Goal: Navigation & Orientation: Find specific page/section

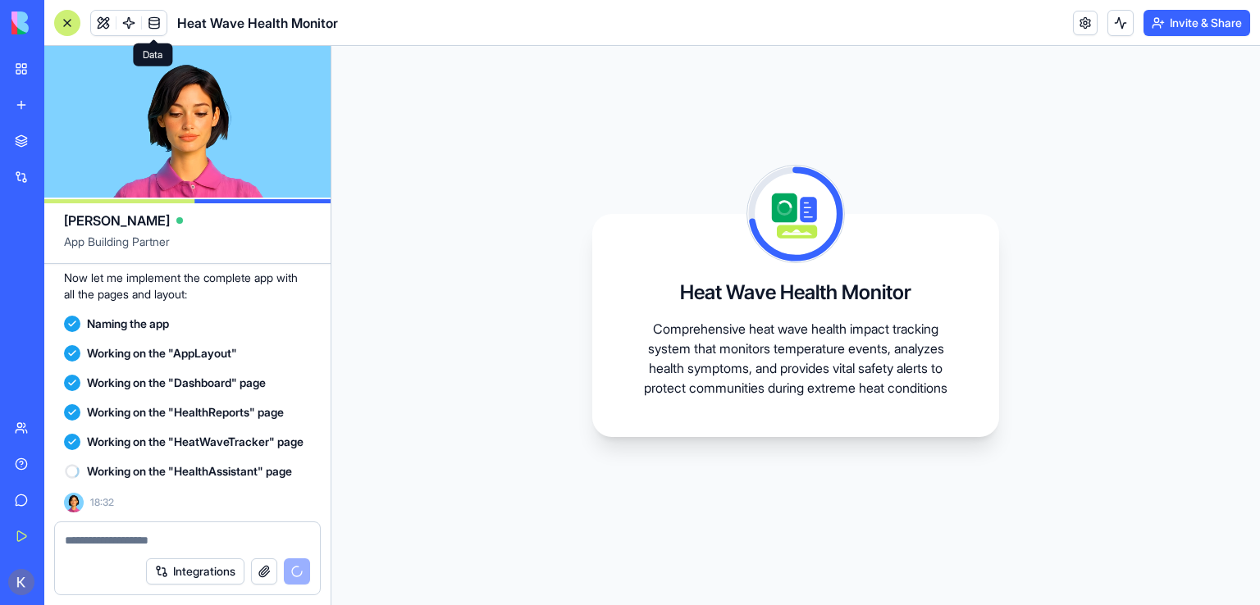
scroll to position [541, 0]
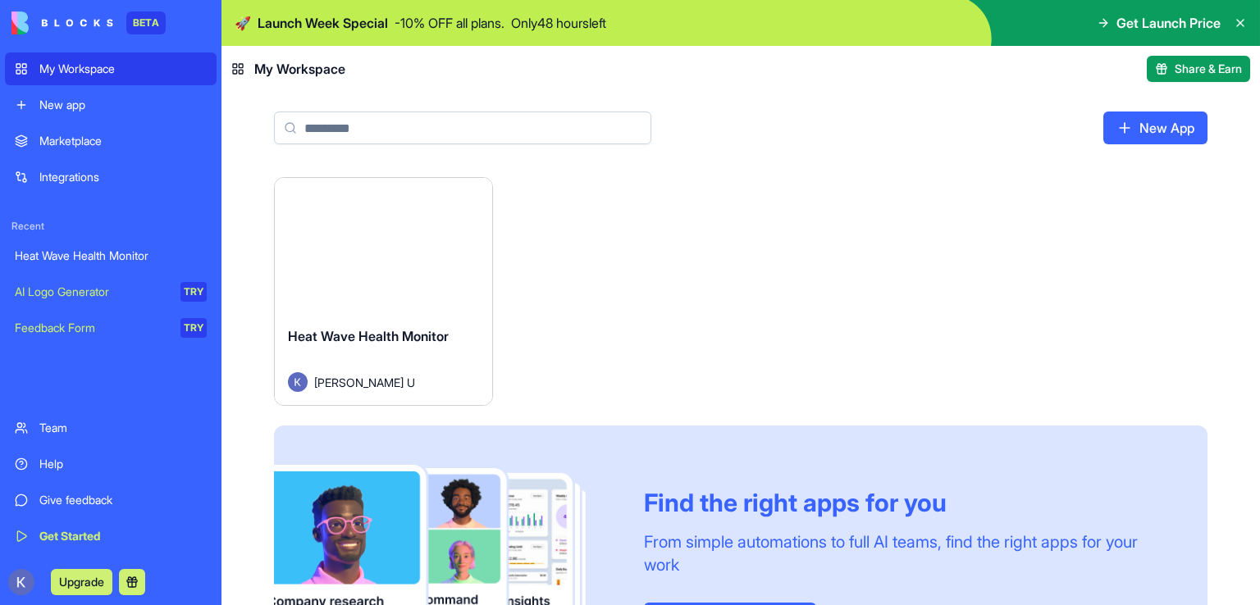
click at [1241, 23] on icon at bounding box center [1239, 22] width 13 height 13
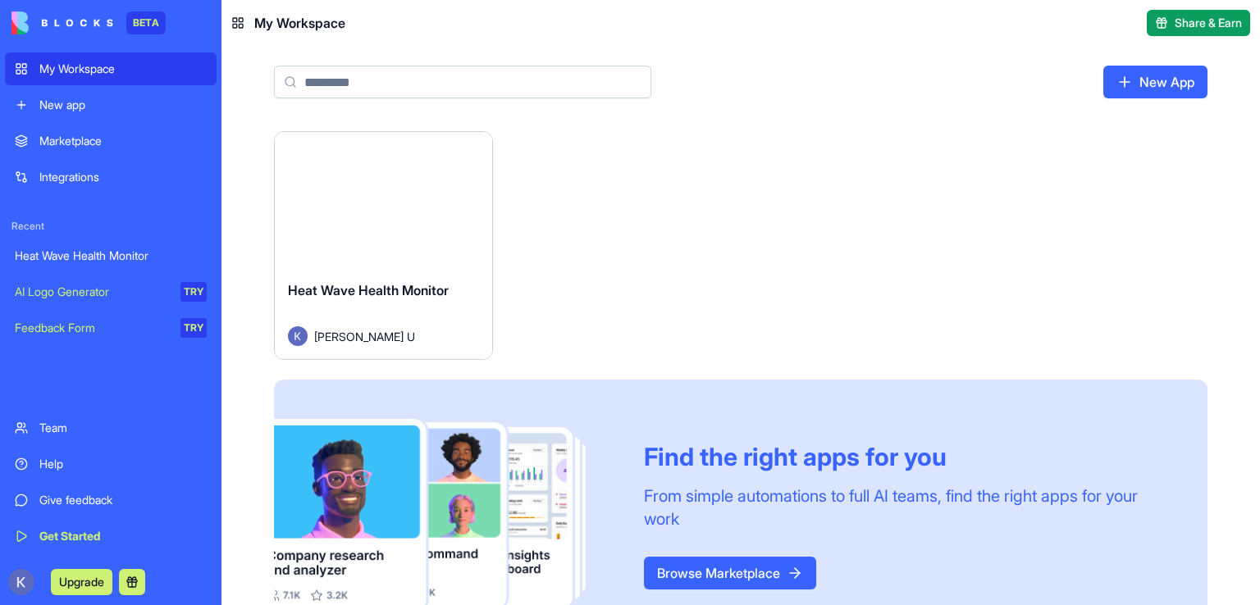
click at [366, 290] on span "Heat Wave Health Monitor" at bounding box center [368, 290] width 161 height 16
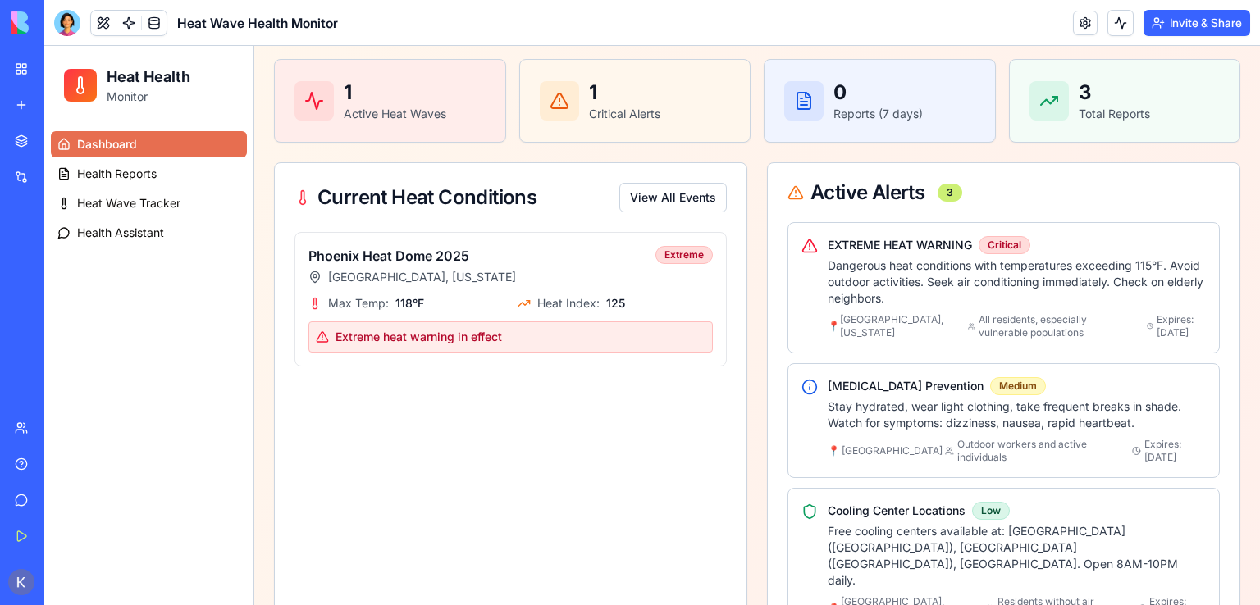
scroll to position [982, 0]
